Goal: Use online tool/utility: Utilize a website feature to perform a specific function

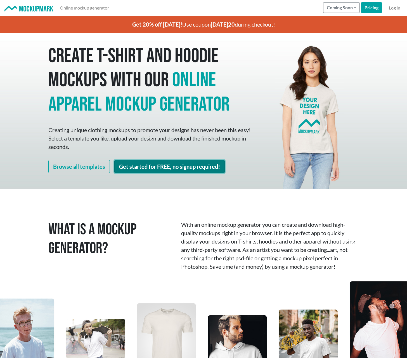
click at [156, 167] on link "Get started for FREE, no signup required!" at bounding box center [169, 166] width 110 height 13
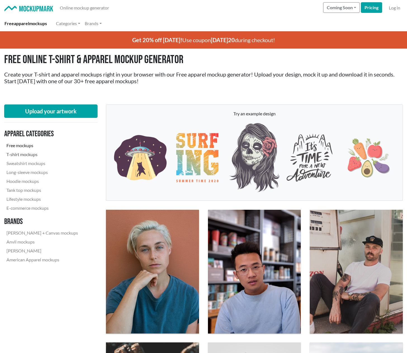
click at [35, 154] on link "T-shirt mockups" at bounding box center [42, 154] width 76 height 9
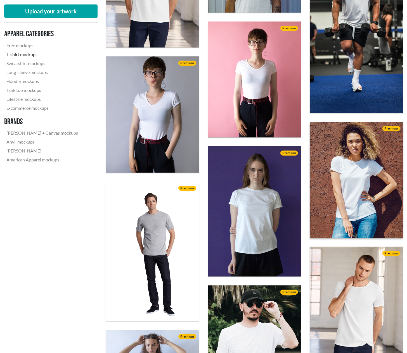
scroll to position [783, 0]
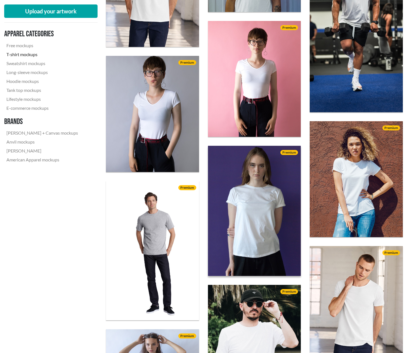
click at [276, 213] on img at bounding box center [254, 211] width 102 height 143
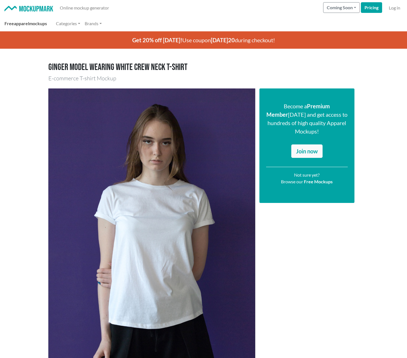
click at [36, 21] on link "Free apparel mockups" at bounding box center [25, 23] width 47 height 11
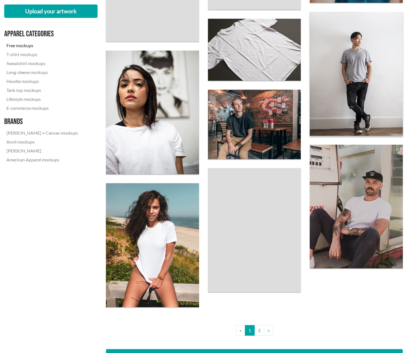
scroll to position [923, 0]
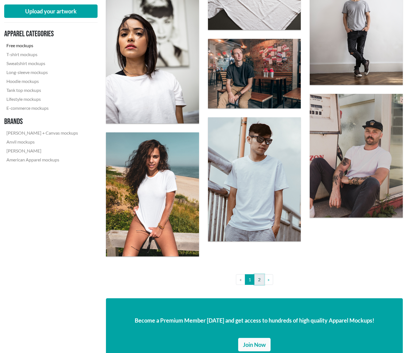
click at [261, 278] on link "2" at bounding box center [259, 280] width 10 height 11
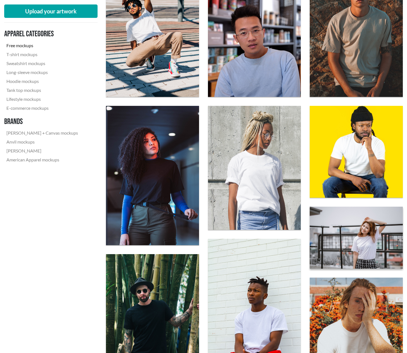
scroll to position [280, 0]
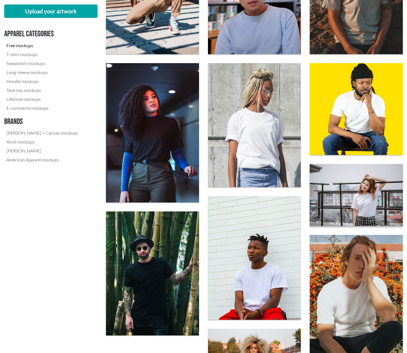
click at [368, 208] on img at bounding box center [356, 195] width 102 height 68
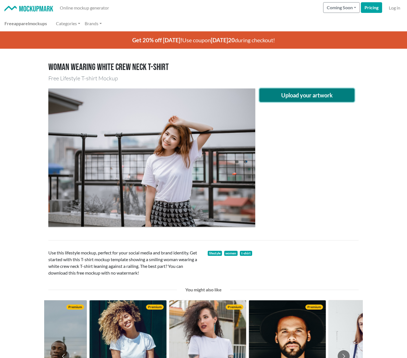
click at [279, 96] on button "Upload your artwork" at bounding box center [306, 94] width 95 height 13
